Goal: Contribute content

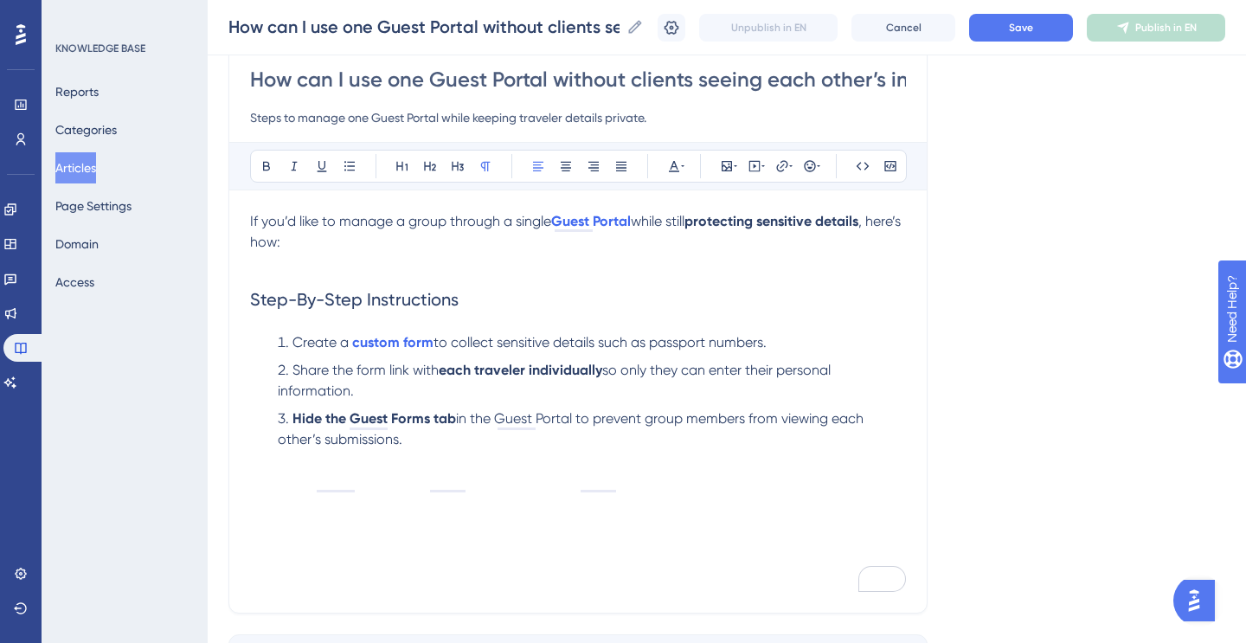
scroll to position [184, 0]
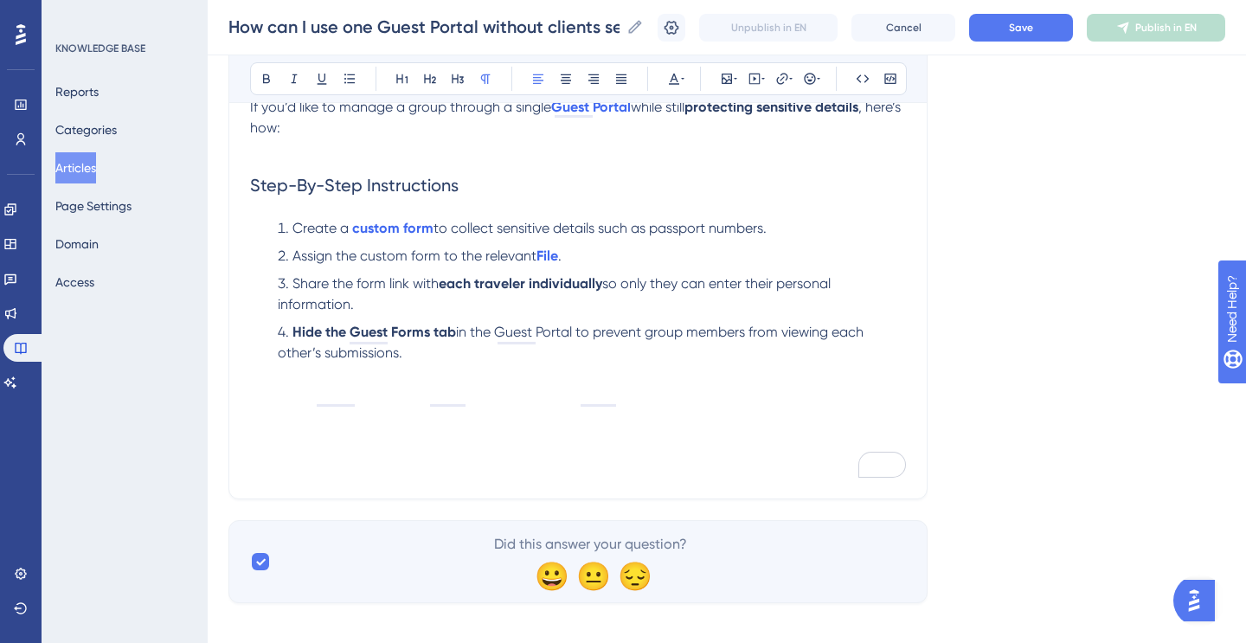
scroll to position [267, 0]
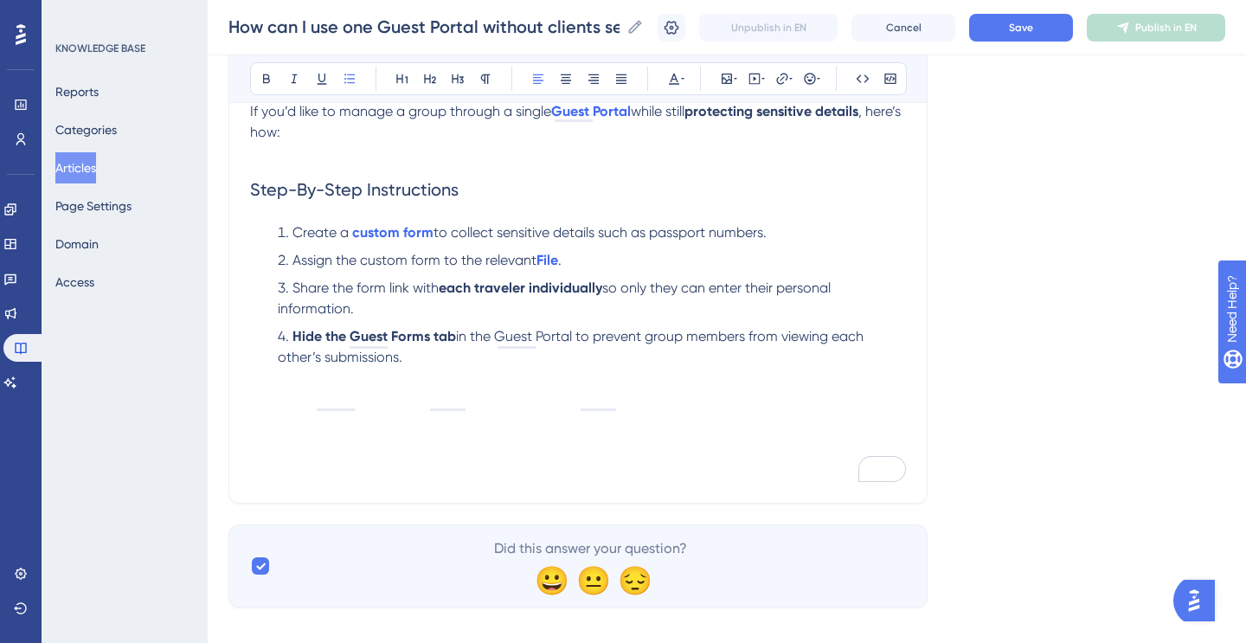
drag, startPoint x: 581, startPoint y: 338, endPoint x: 589, endPoint y: 352, distance: 16.3
click at [589, 352] on li "Hide the Guest Forms tab in the Guest Portal to prevent group members from view…" at bounding box center [588, 347] width 635 height 42
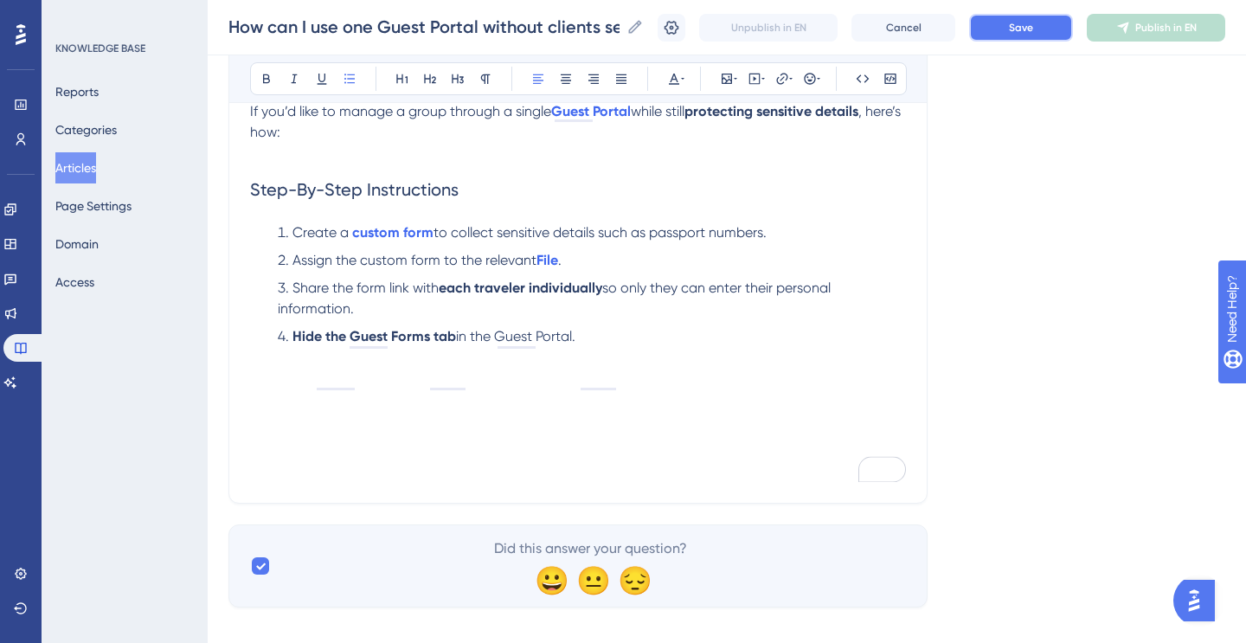
click at [1023, 24] on span "Save" at bounding box center [1021, 28] width 24 height 14
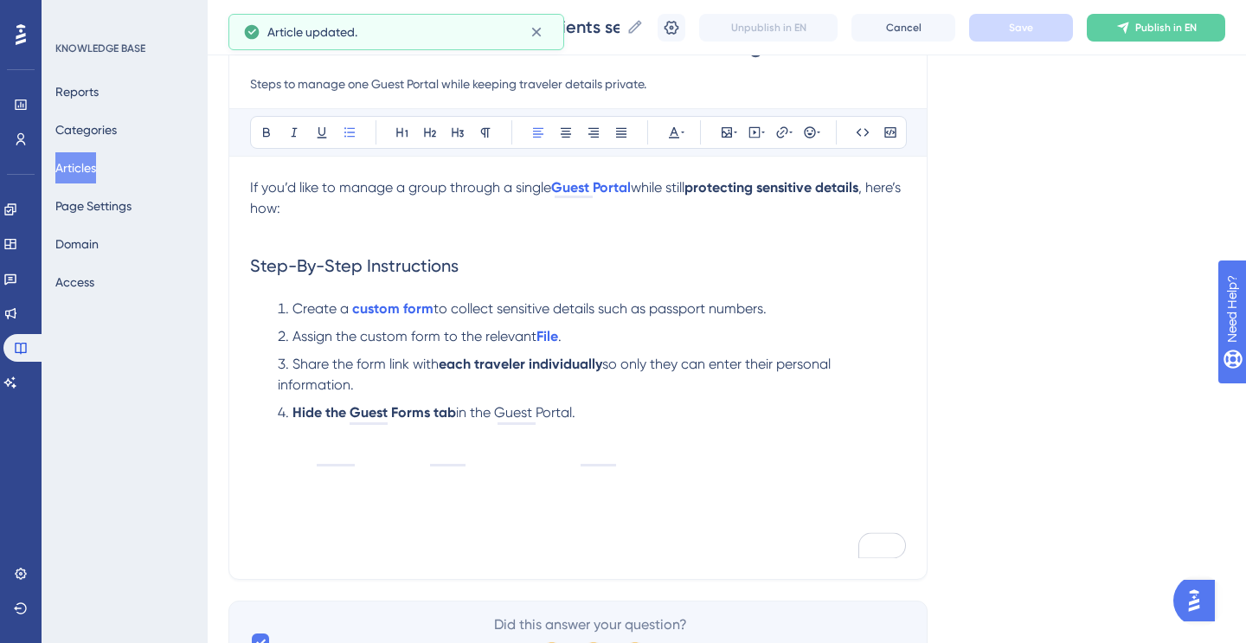
scroll to position [0, 0]
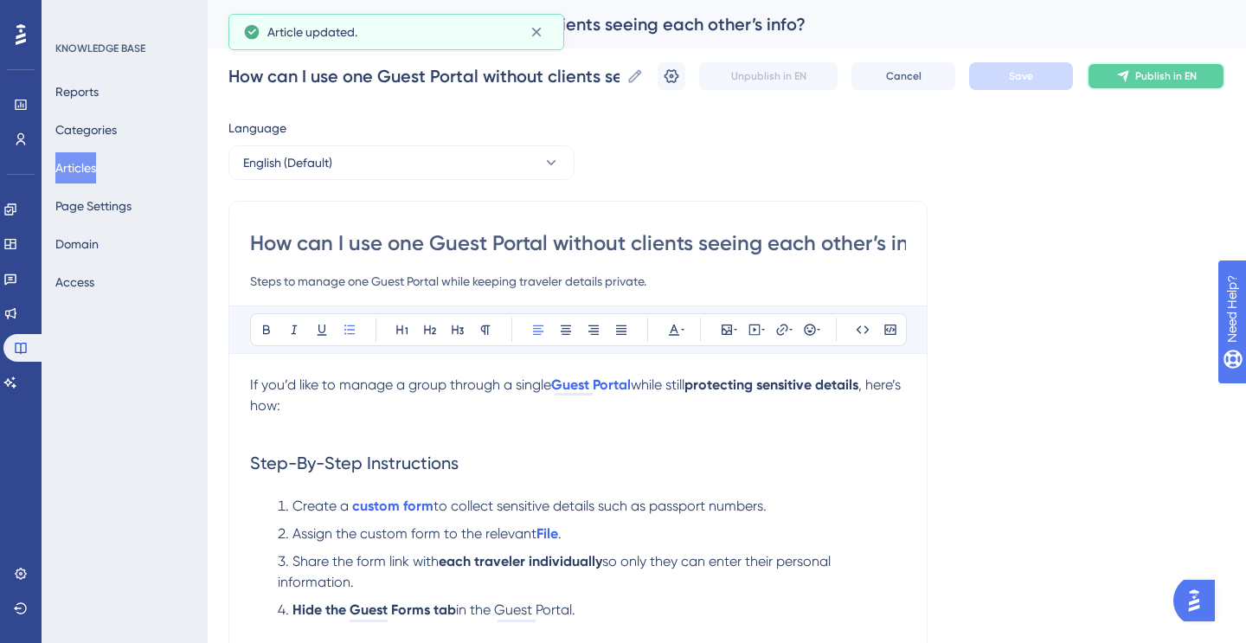
click at [1140, 80] on span "Publish in EN" at bounding box center [1166, 76] width 61 height 14
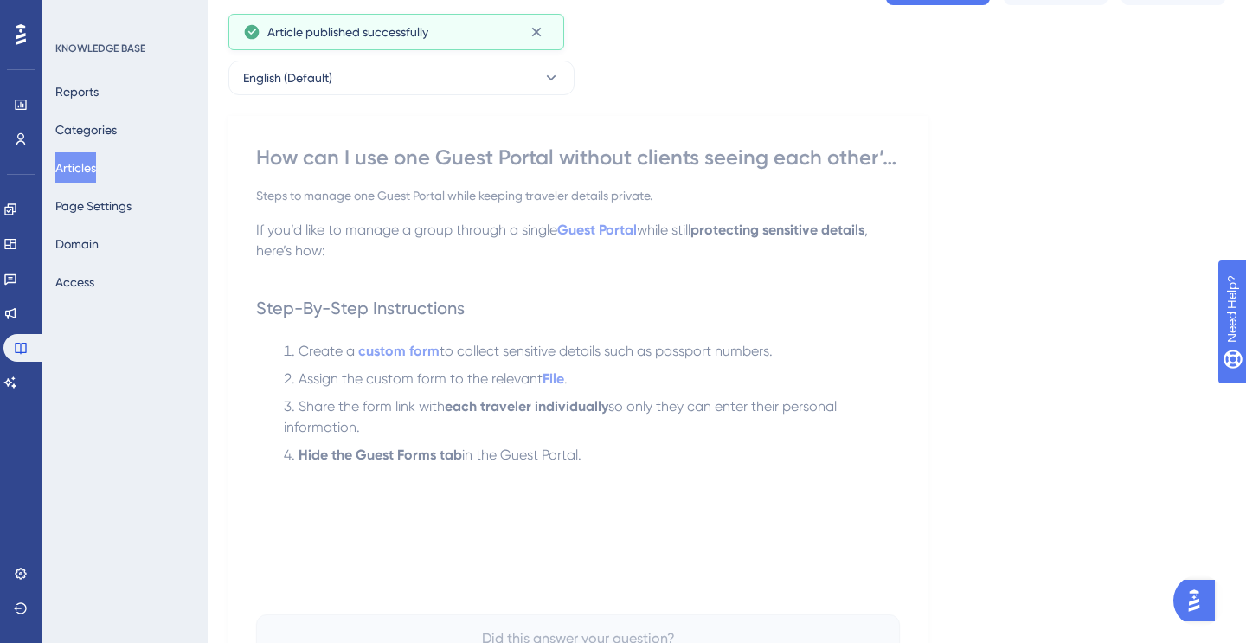
scroll to position [87, 0]
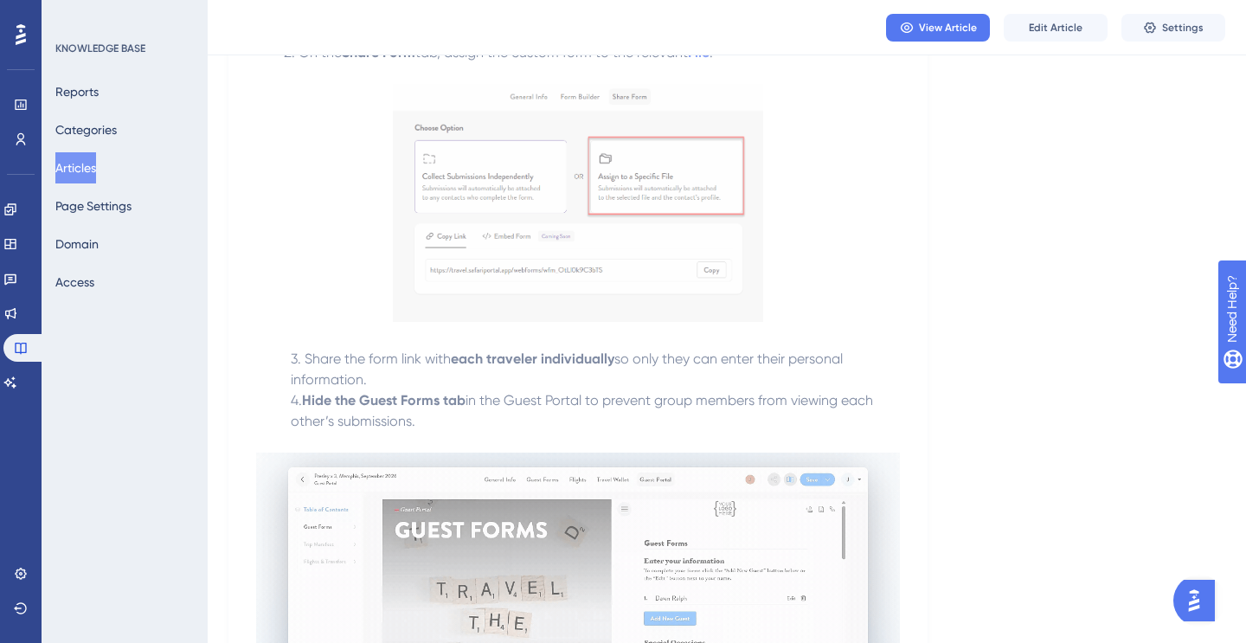
scroll to position [307, 0]
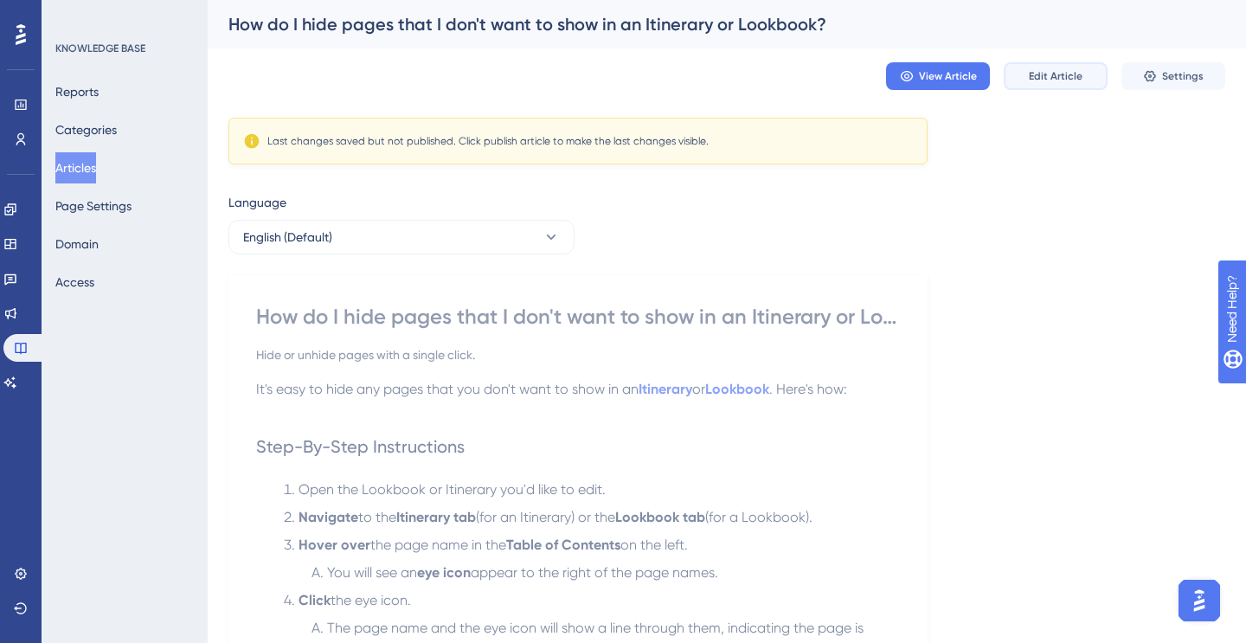
click at [1053, 67] on button "Edit Article" at bounding box center [1056, 76] width 104 height 28
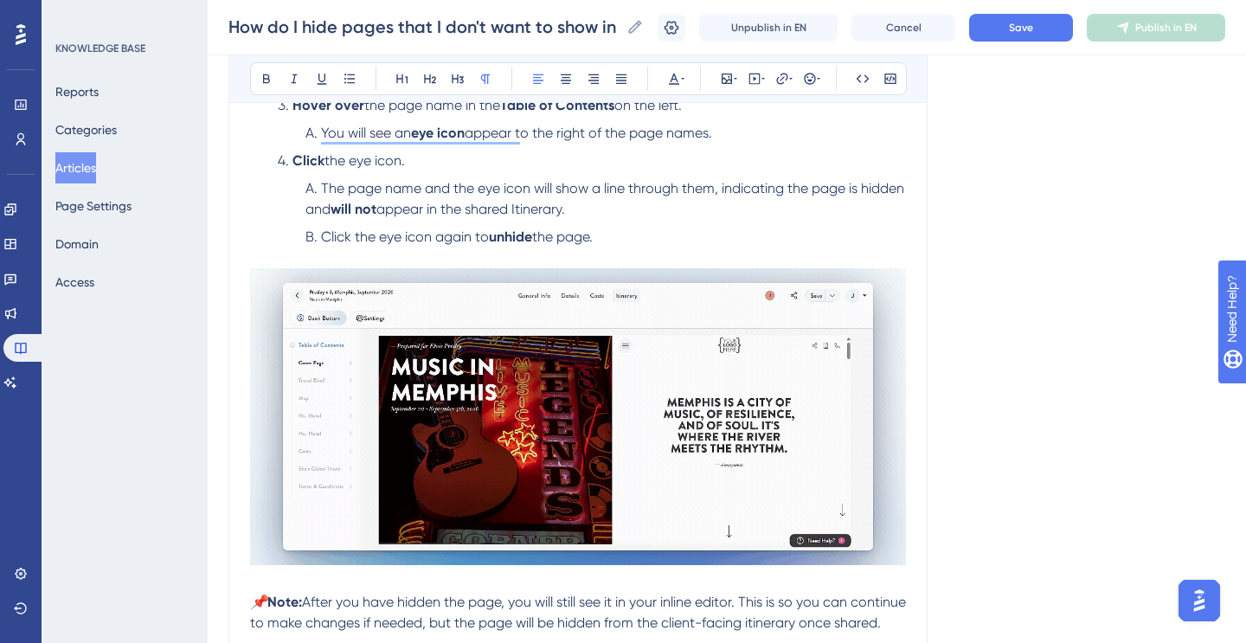
scroll to position [428, 0]
click at [712, 137] on span "appear to the right of the page names." at bounding box center [589, 134] width 248 height 16
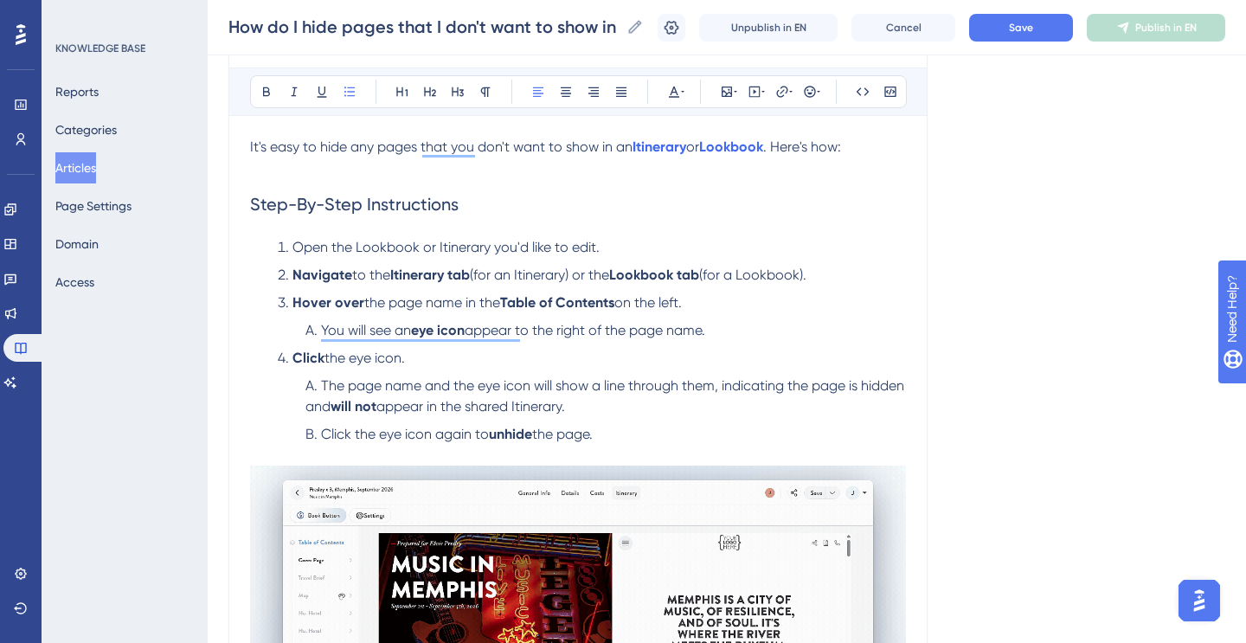
scroll to position [73, 0]
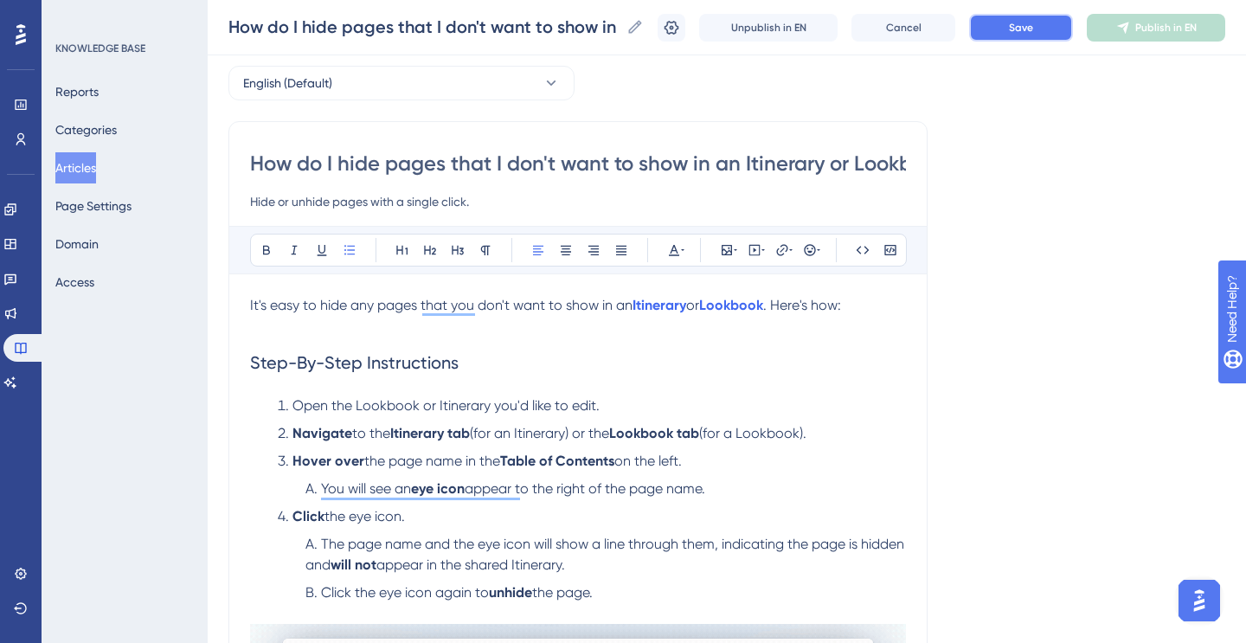
click at [1012, 21] on span "Save" at bounding box center [1021, 28] width 24 height 14
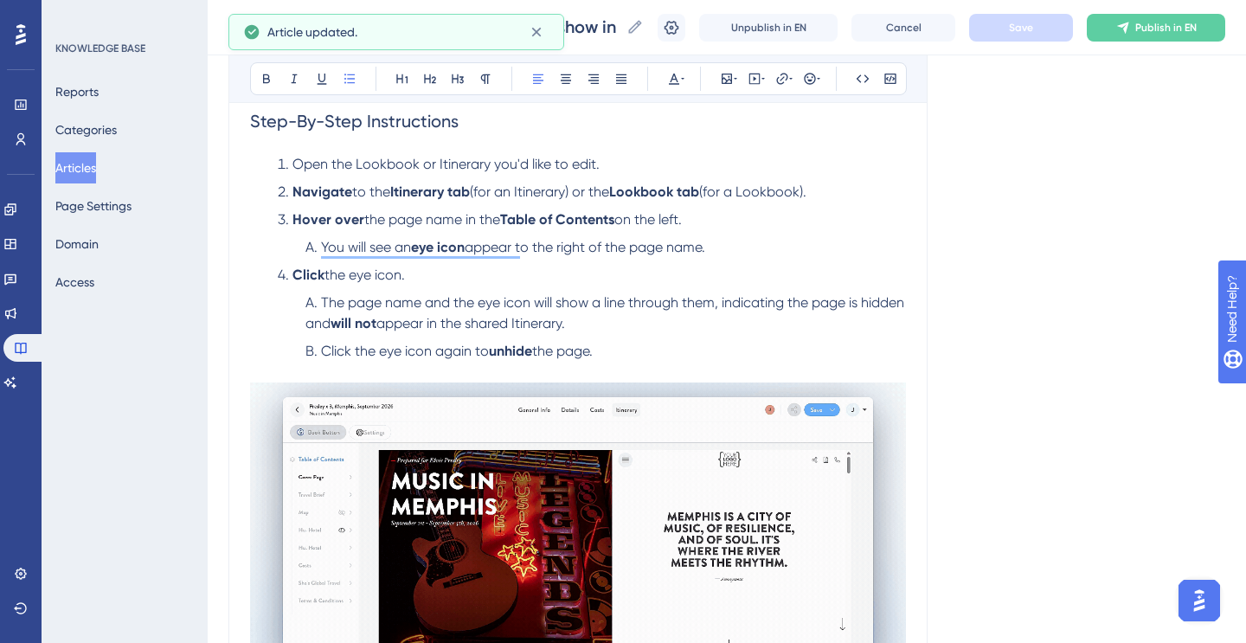
scroll to position [539, 0]
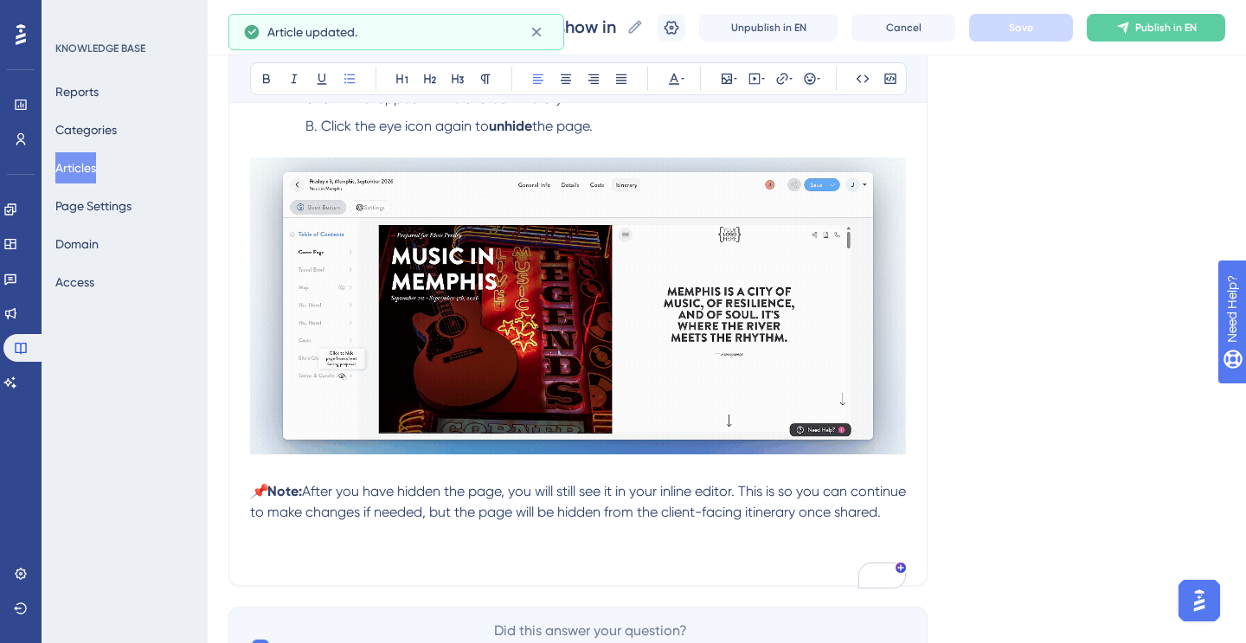
click at [876, 518] on span "After you have hidden the page, you will still see it in your inline editor. Th…" at bounding box center [580, 501] width 660 height 37
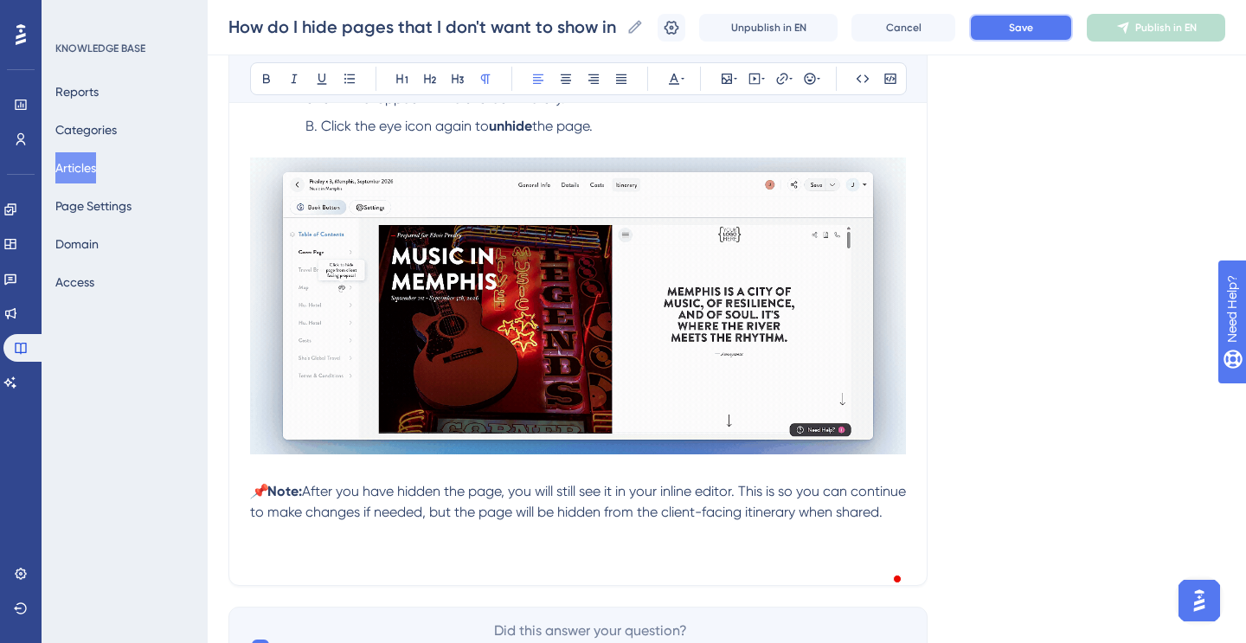
click at [1032, 16] on button "Save" at bounding box center [1021, 28] width 104 height 28
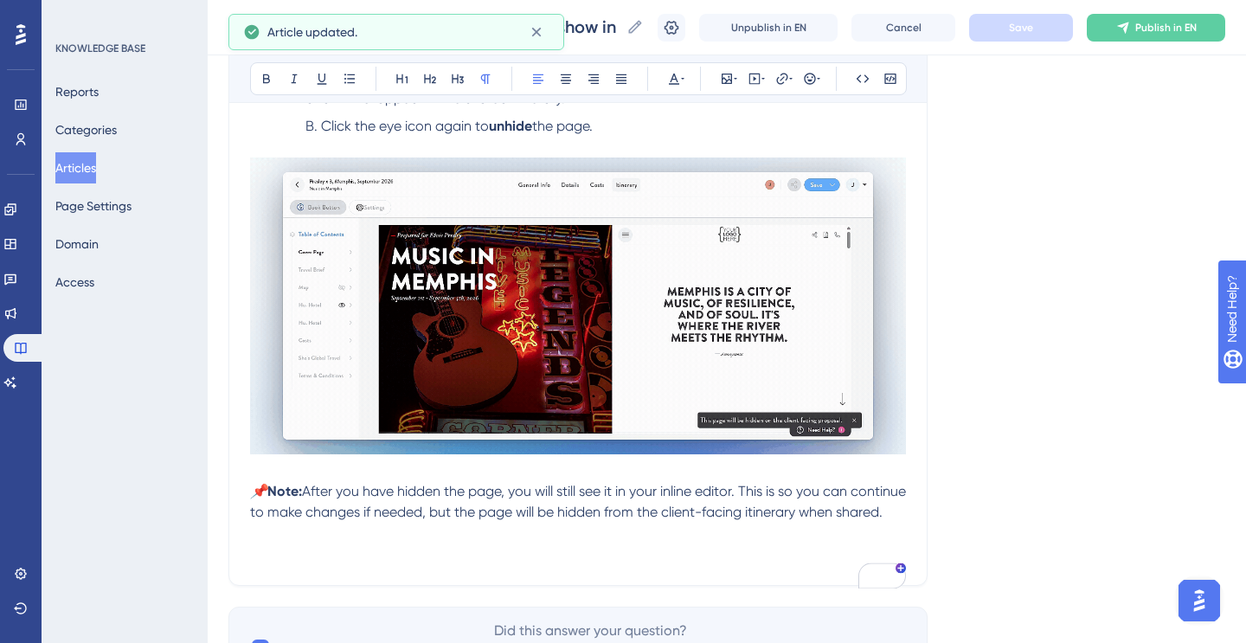
click at [1137, 43] on div "How do I hide pages that I don't want to show in an Itinerary or Lookbook? How …" at bounding box center [727, 27] width 1039 height 55
click at [1128, 35] on button "Publish in EN" at bounding box center [1156, 28] width 138 height 28
